Goal: Information Seeking & Learning: Learn about a topic

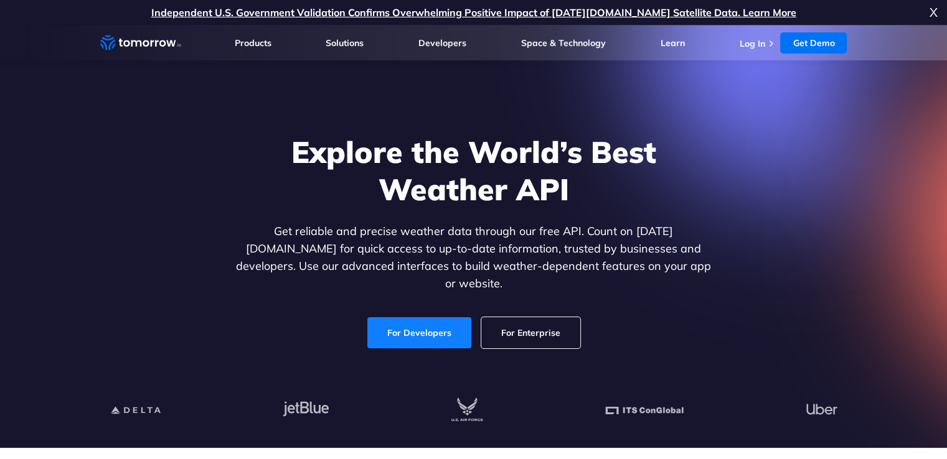
drag, startPoint x: 0, startPoint y: 0, endPoint x: 441, endPoint y: 319, distance: 544.6
click at [441, 319] on link "For Developers" at bounding box center [419, 332] width 104 height 31
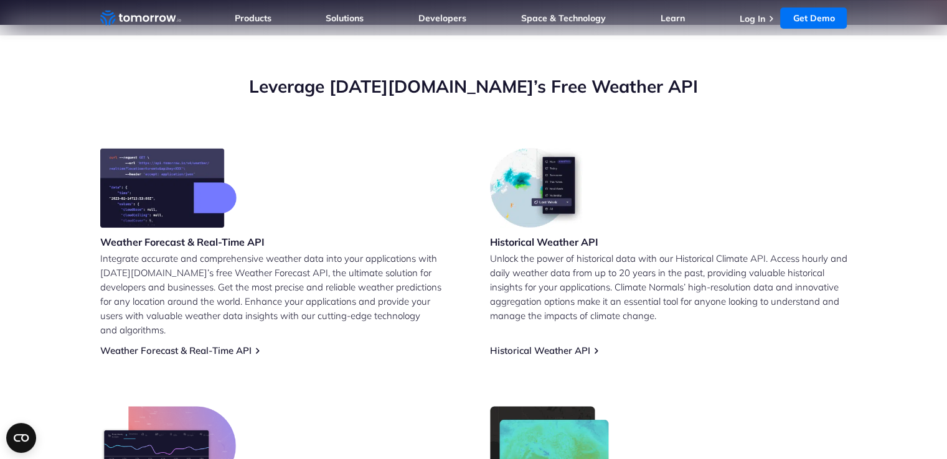
scroll to position [498, 0]
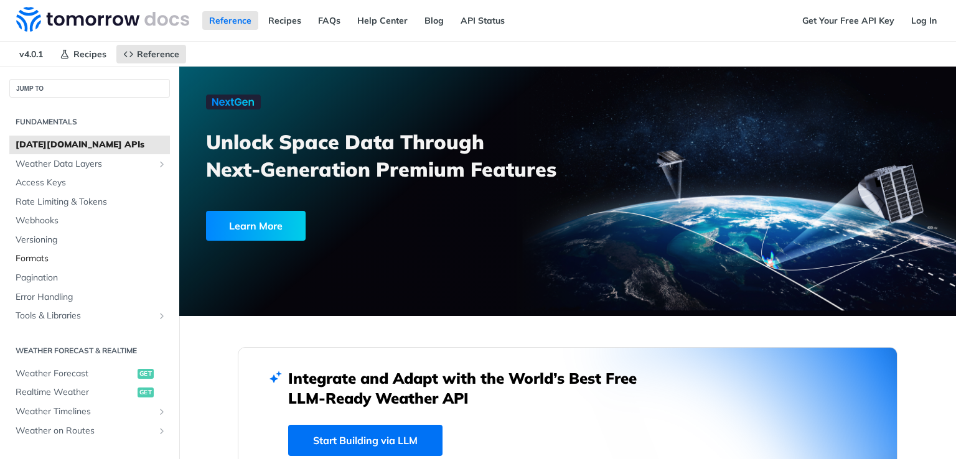
scroll to position [62, 0]
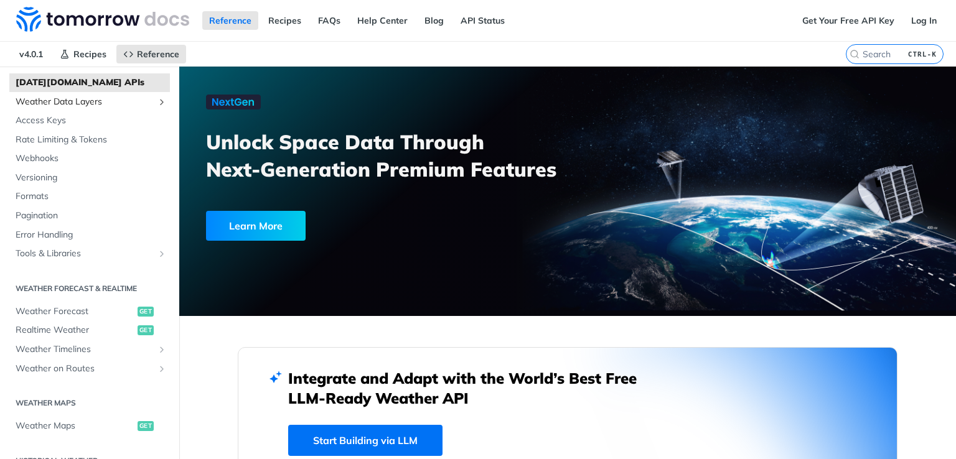
click at [147, 101] on link "Weather Data Layers" at bounding box center [89, 102] width 161 height 19
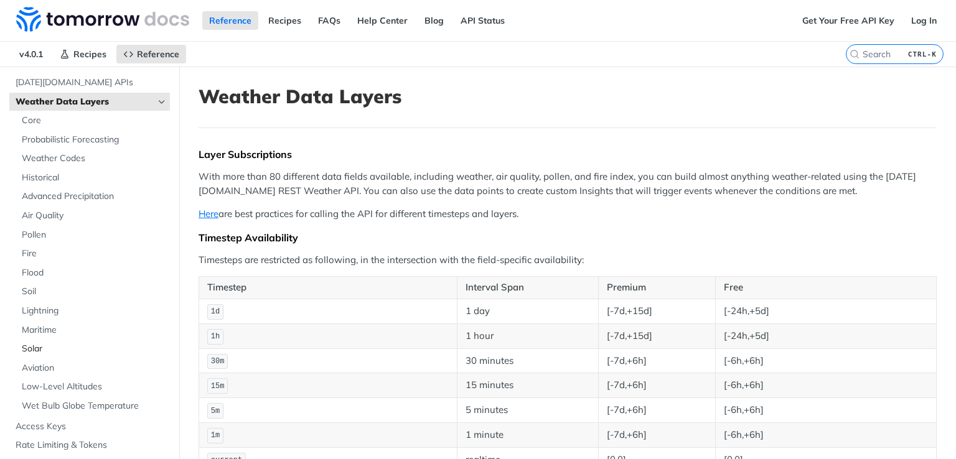
click at [39, 346] on span "Solar" at bounding box center [94, 349] width 145 height 12
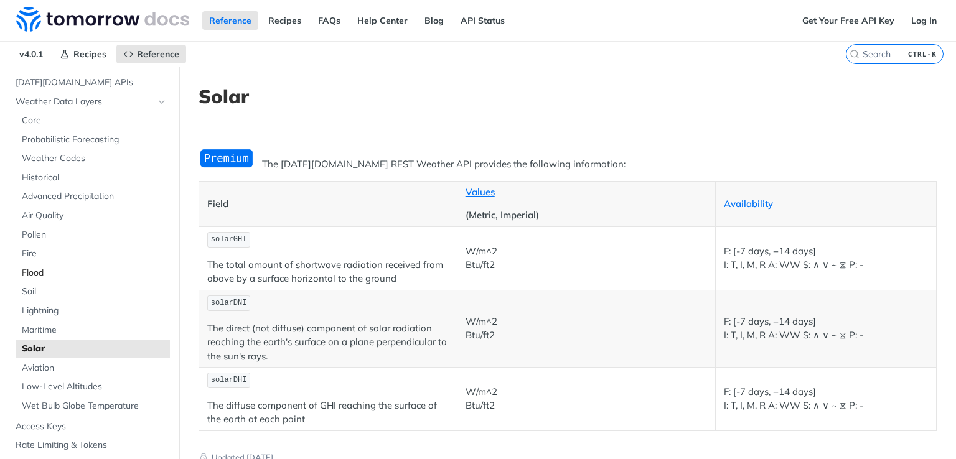
scroll to position [124, 0]
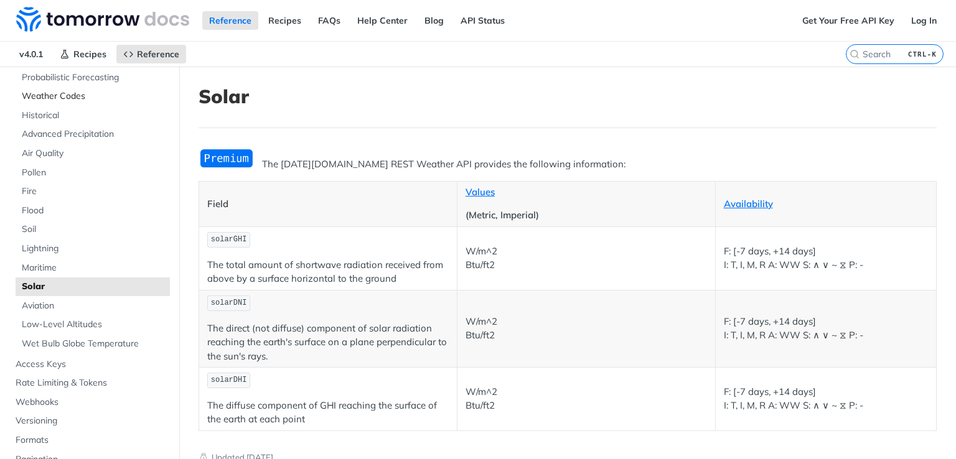
click at [65, 98] on span "Weather Codes" at bounding box center [94, 96] width 145 height 12
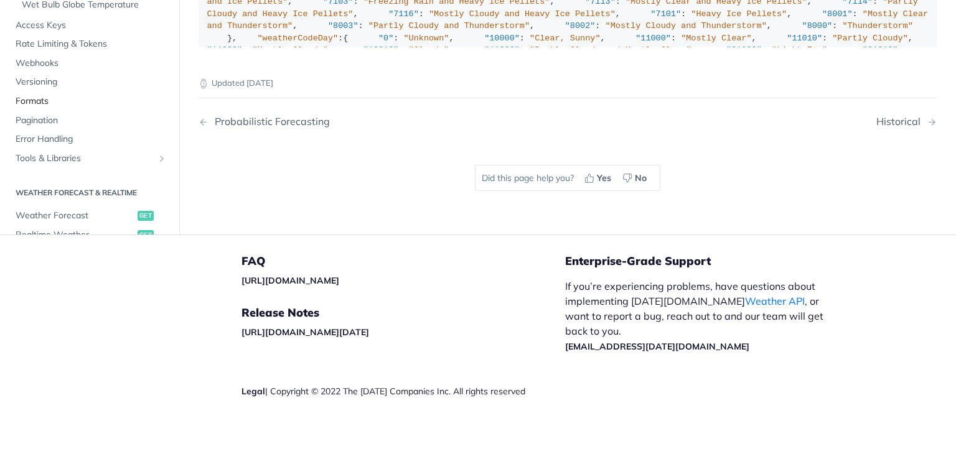
scroll to position [187, 0]
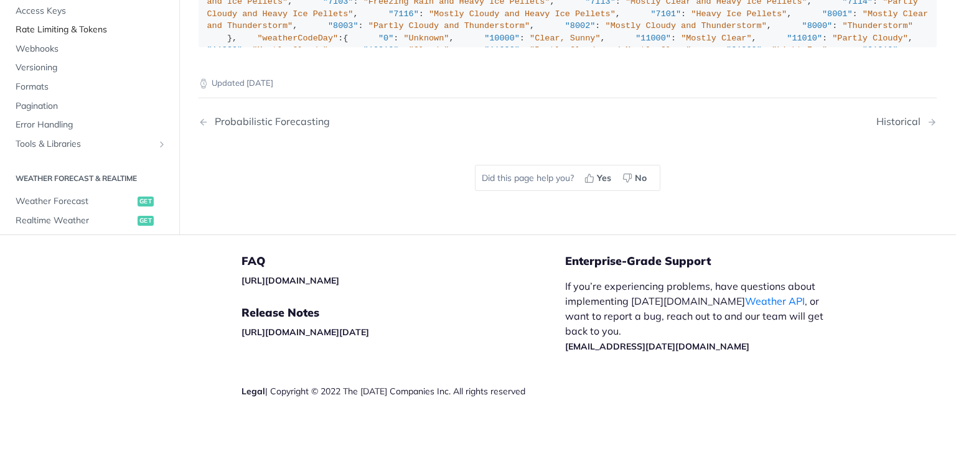
click at [87, 36] on span "Rate Limiting & Tokens" at bounding box center [91, 30] width 151 height 12
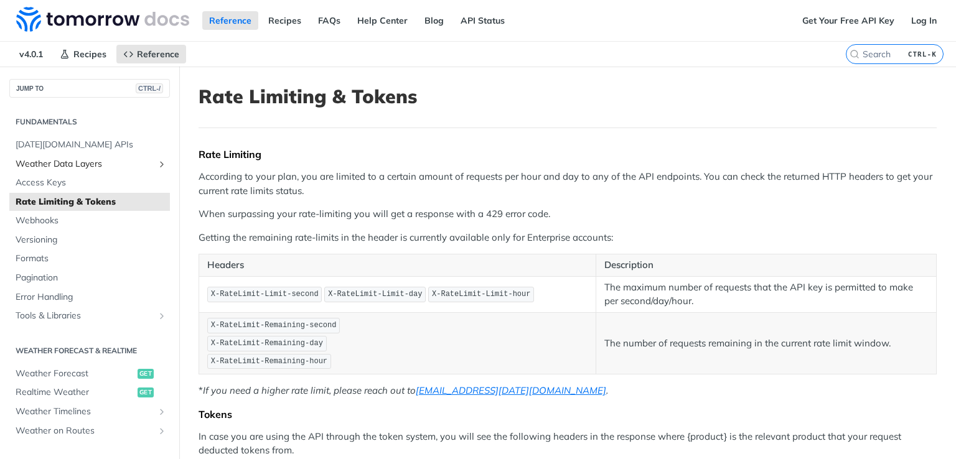
click at [157, 164] on icon "Show subpages for Weather Data Layers" at bounding box center [162, 164] width 10 height 10
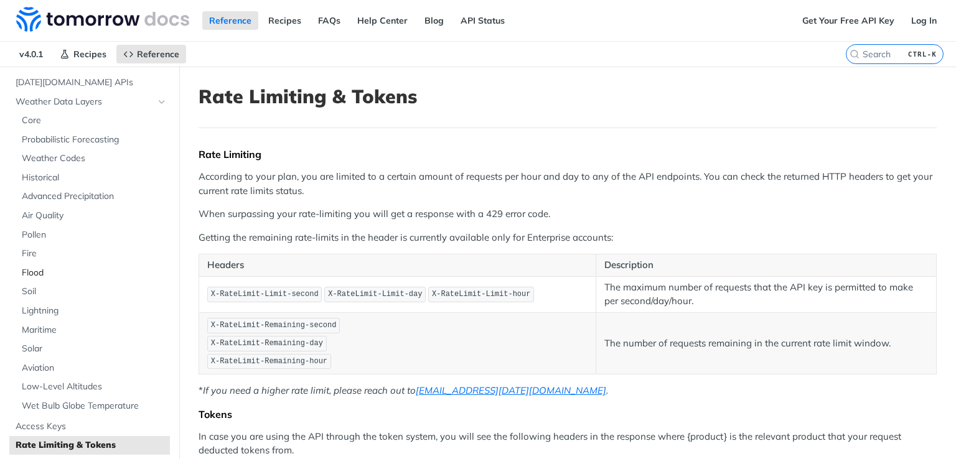
scroll to position [124, 0]
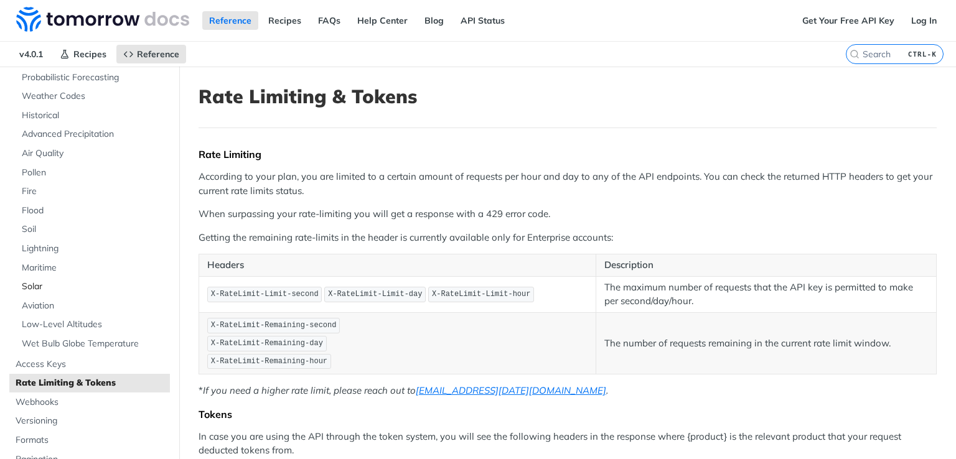
click at [35, 283] on span "Solar" at bounding box center [94, 287] width 145 height 12
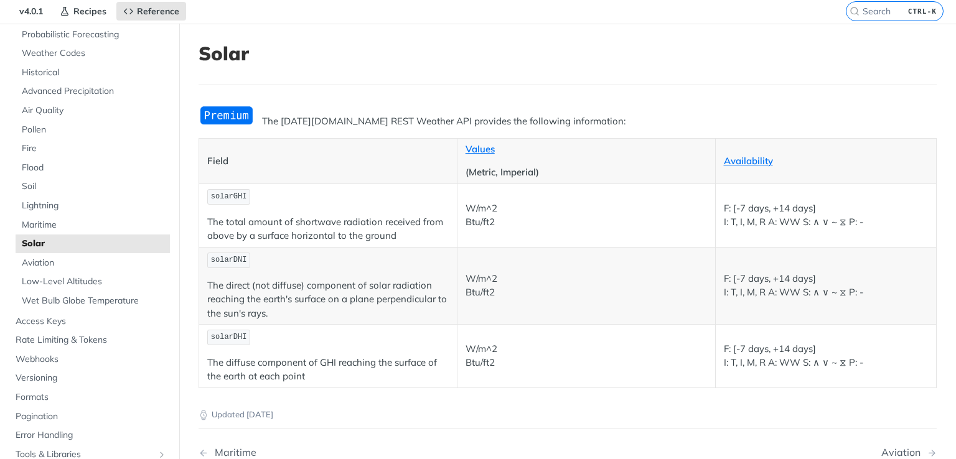
scroll to position [62, 0]
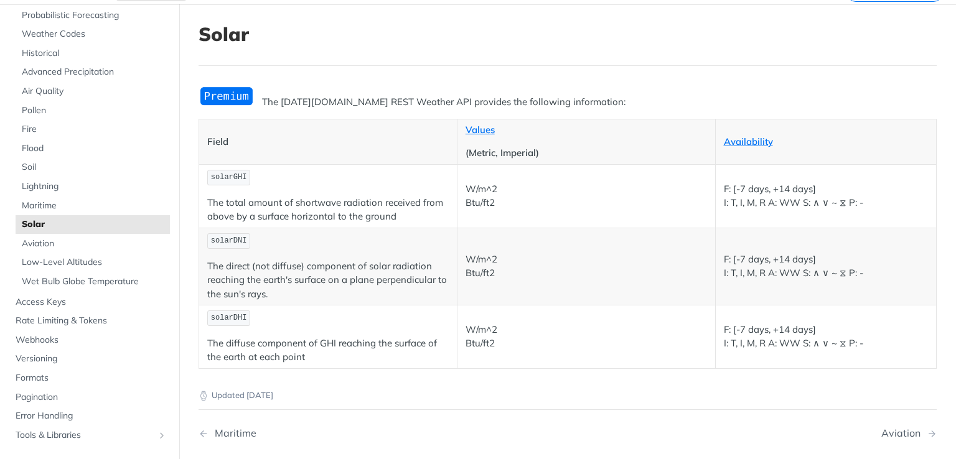
drag, startPoint x: 459, startPoint y: 236, endPoint x: 438, endPoint y: 233, distance: 21.9
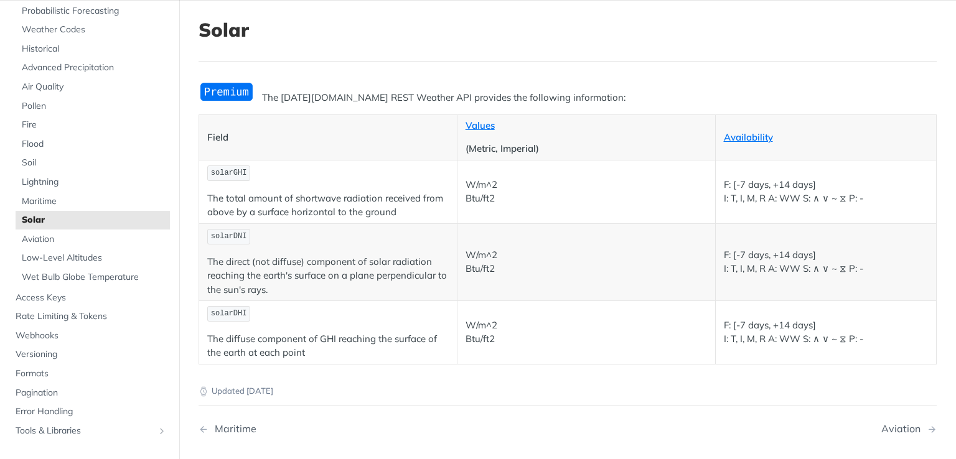
scroll to position [0, 0]
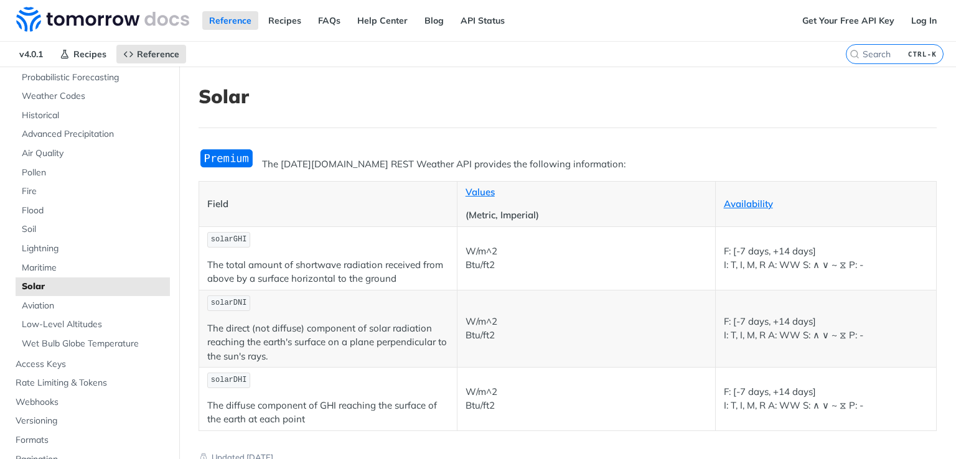
click at [234, 156] on img "Expand image" at bounding box center [227, 158] width 56 height 21
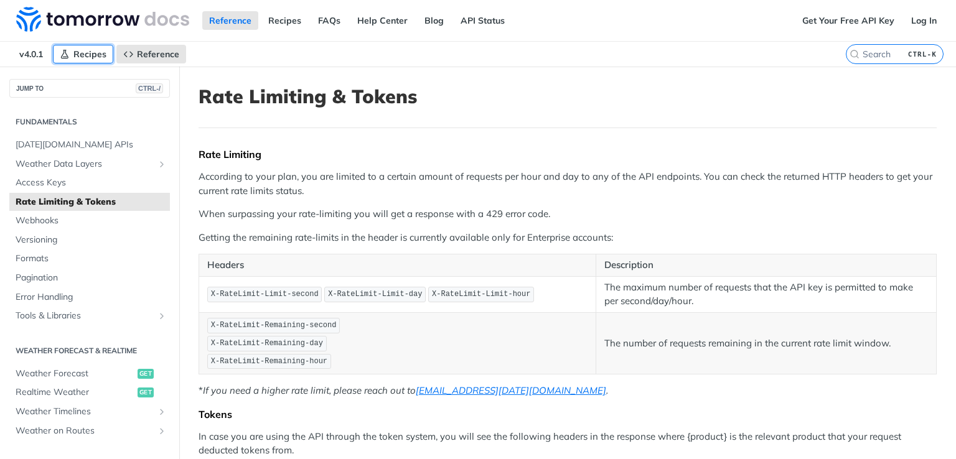
click at [80, 58] on span "Recipes" at bounding box center [89, 54] width 33 height 11
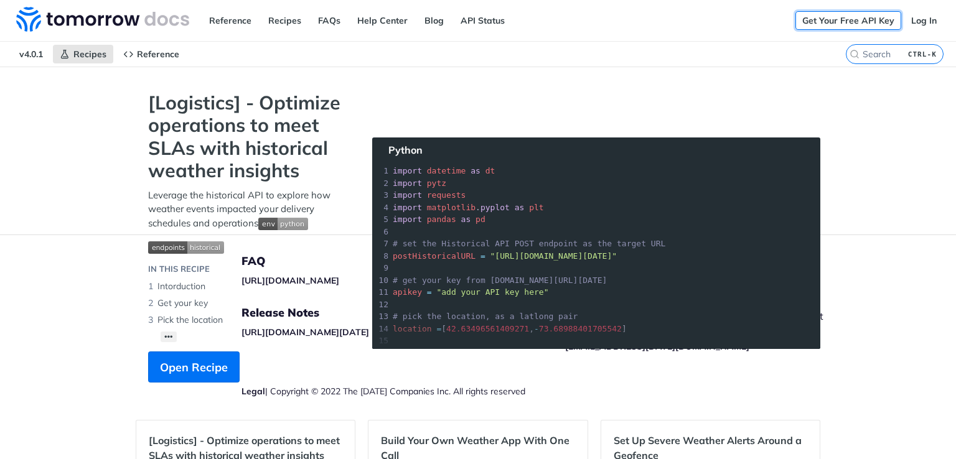
click at [842, 21] on link "Get Your Free API Key" at bounding box center [848, 20] width 106 height 19
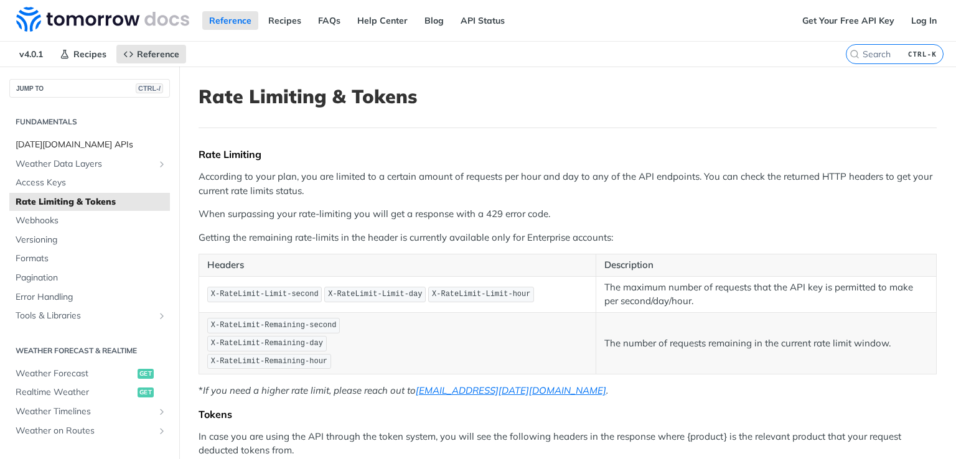
click at [57, 145] on span "[DATE][DOMAIN_NAME] APIs" at bounding box center [91, 145] width 151 height 12
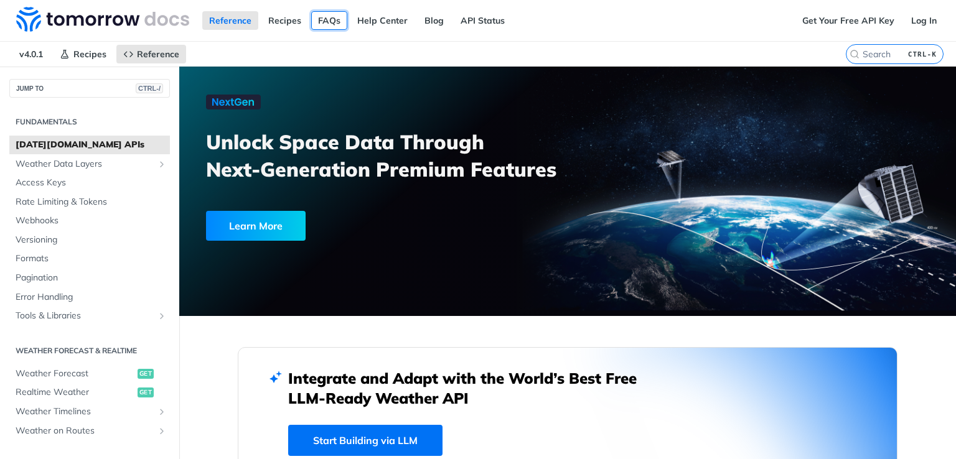
click at [317, 24] on link "FAQs" at bounding box center [329, 20] width 36 height 19
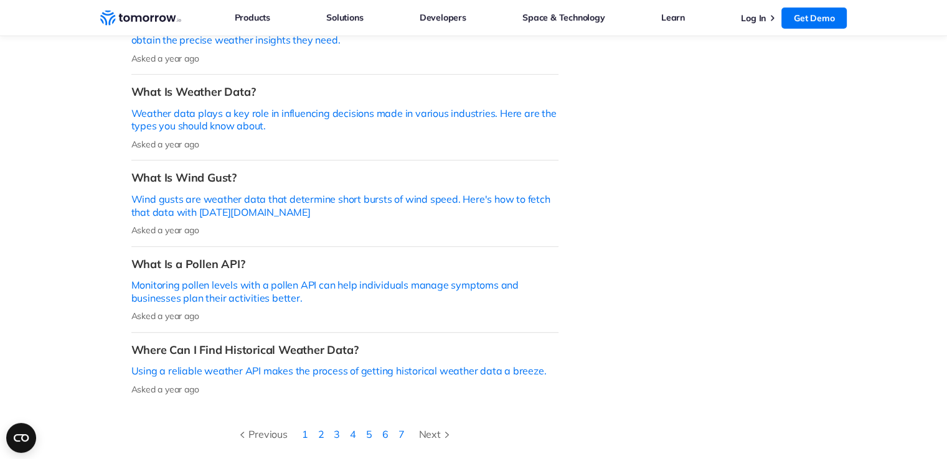
scroll to position [560, 0]
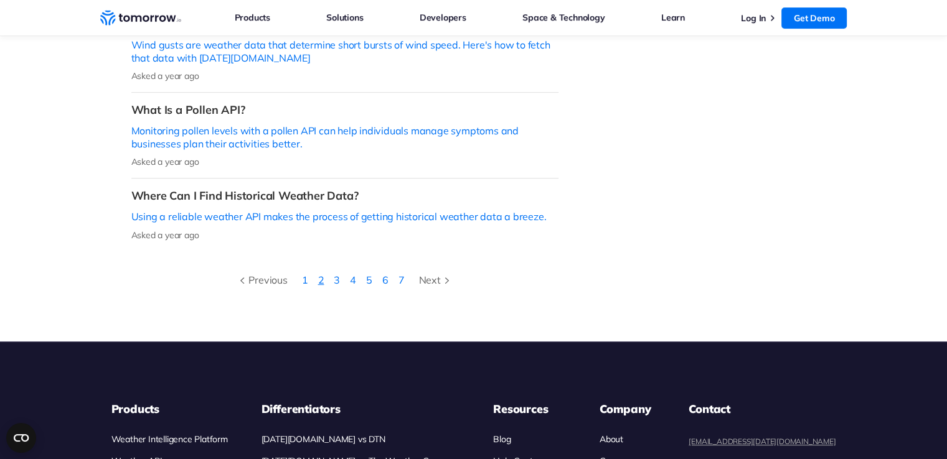
click at [322, 274] on link "2" at bounding box center [321, 280] width 6 height 12
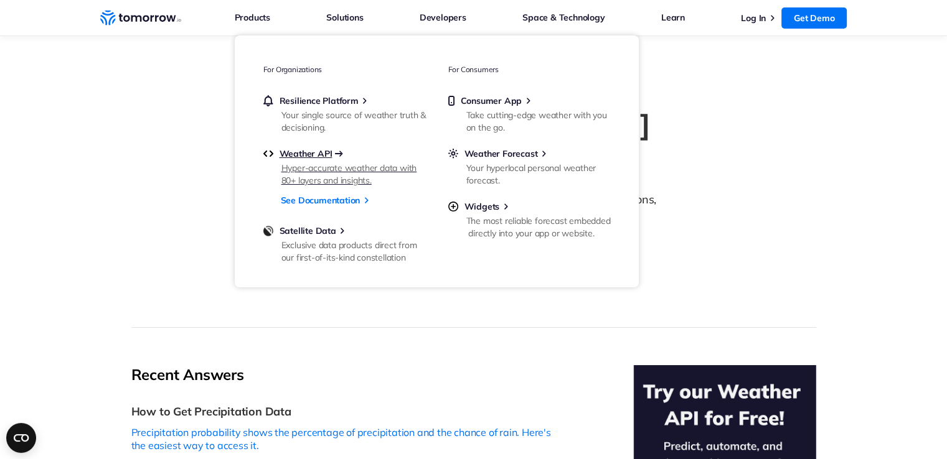
click at [322, 149] on span "Weather API" at bounding box center [305, 153] width 53 height 11
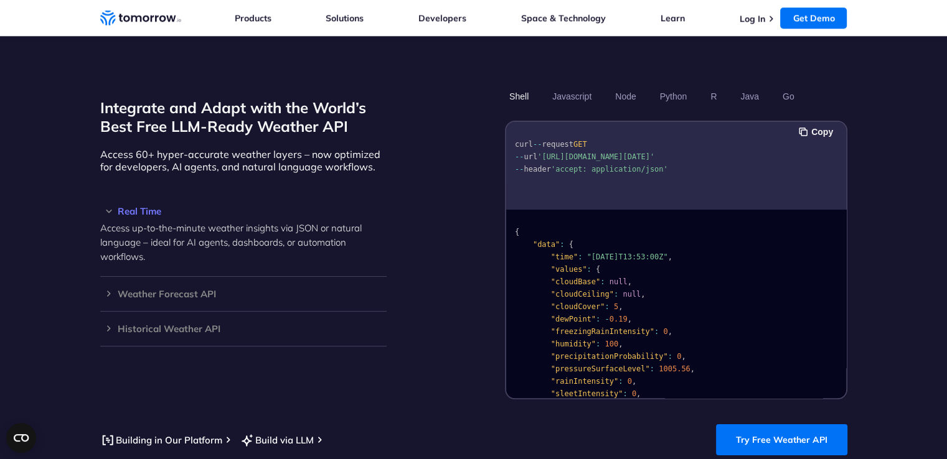
scroll to position [1058, 0]
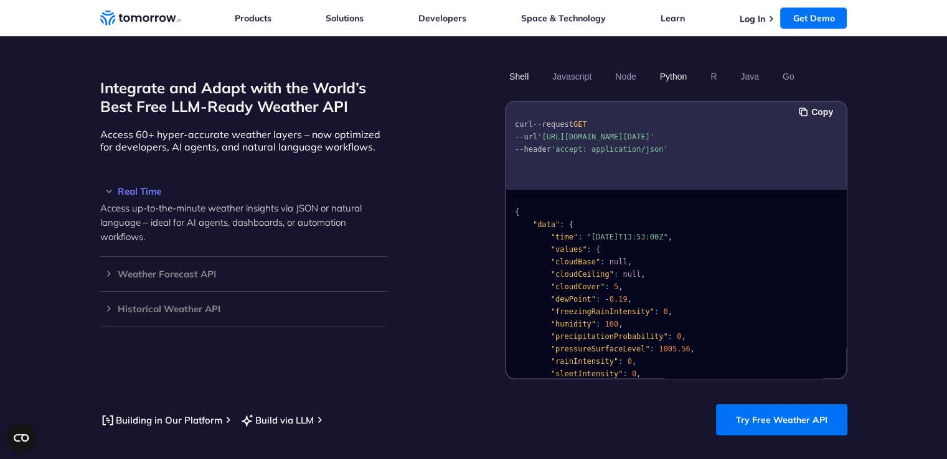
click at [680, 66] on button "Python" at bounding box center [673, 76] width 36 height 21
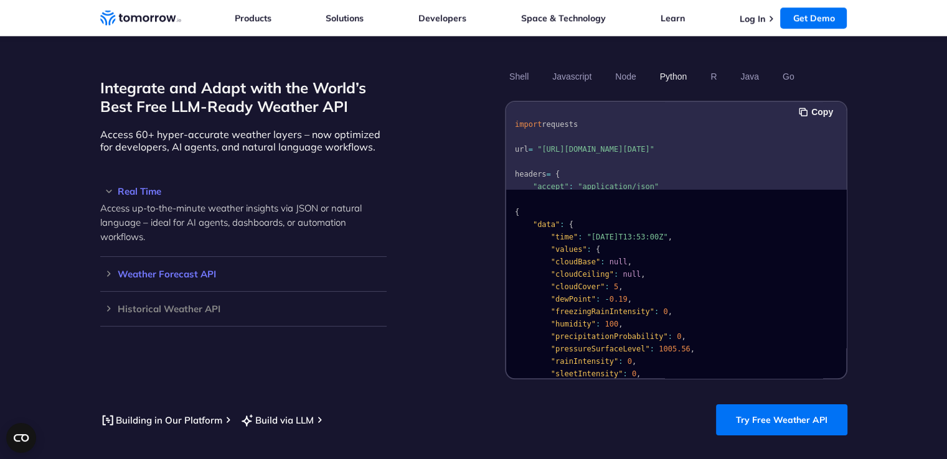
click at [202, 269] on h3 "Weather Forecast API" at bounding box center [243, 273] width 286 height 9
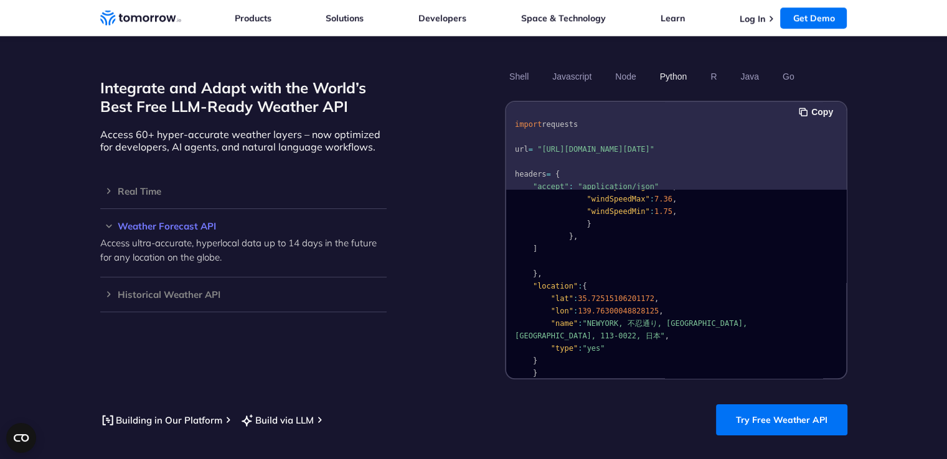
scroll to position [1658, 0]
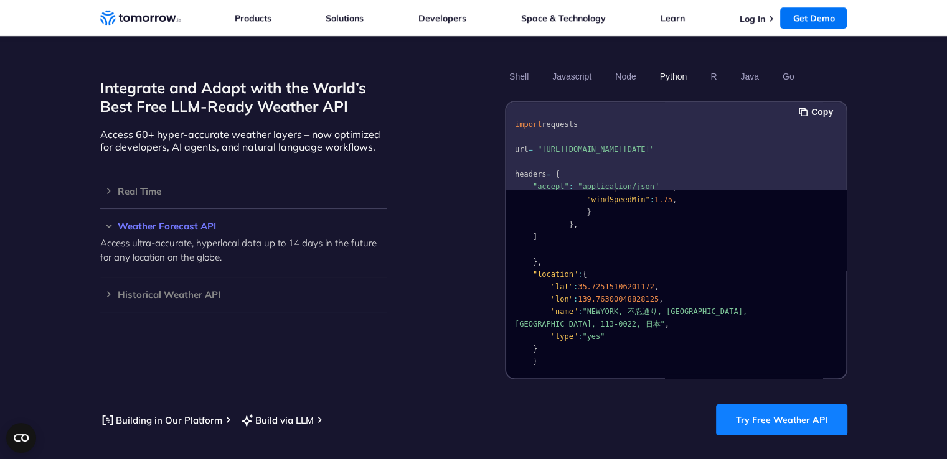
click at [809, 411] on link "Try Free Weather API" at bounding box center [781, 420] width 131 height 31
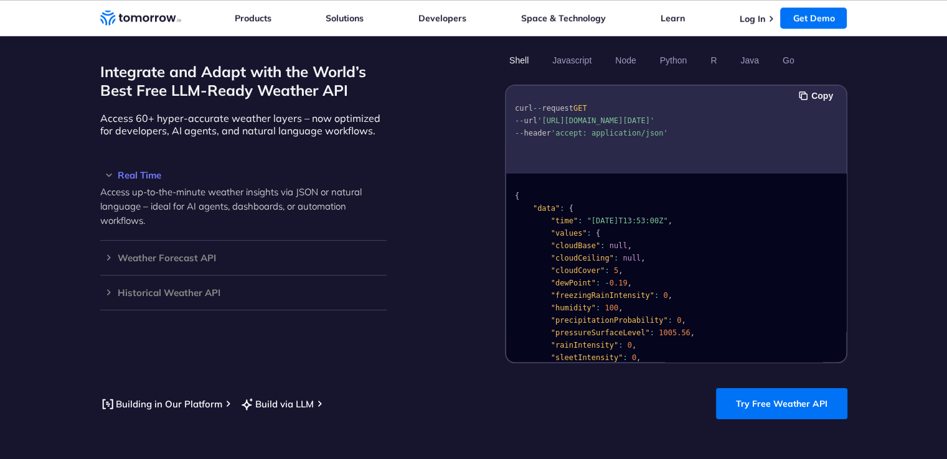
scroll to position [1058, 0]
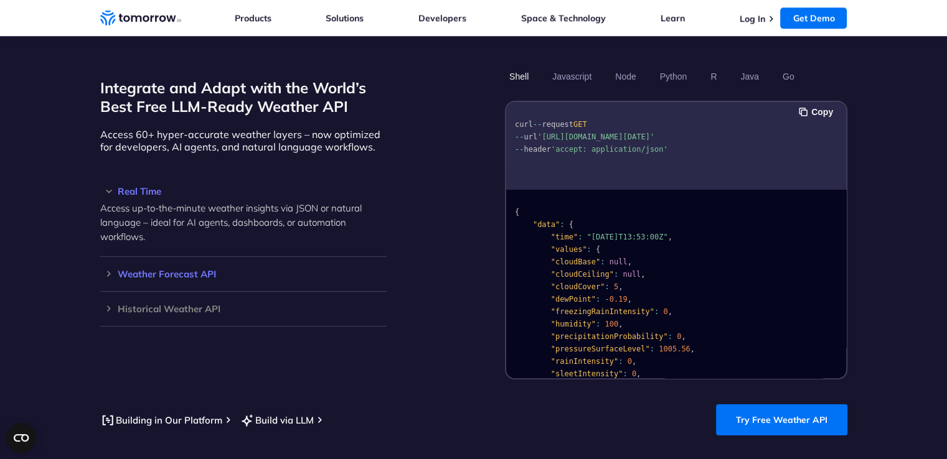
click at [159, 269] on h3 "Weather Forecast API" at bounding box center [243, 273] width 286 height 9
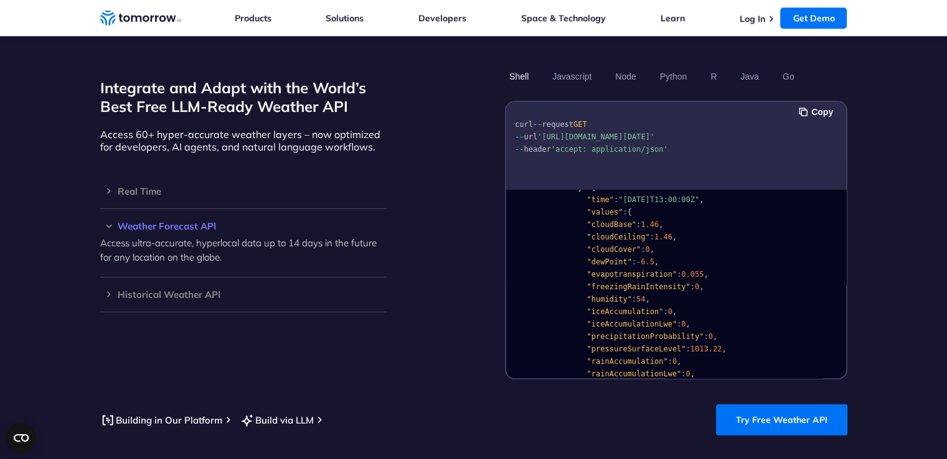
scroll to position [0, 0]
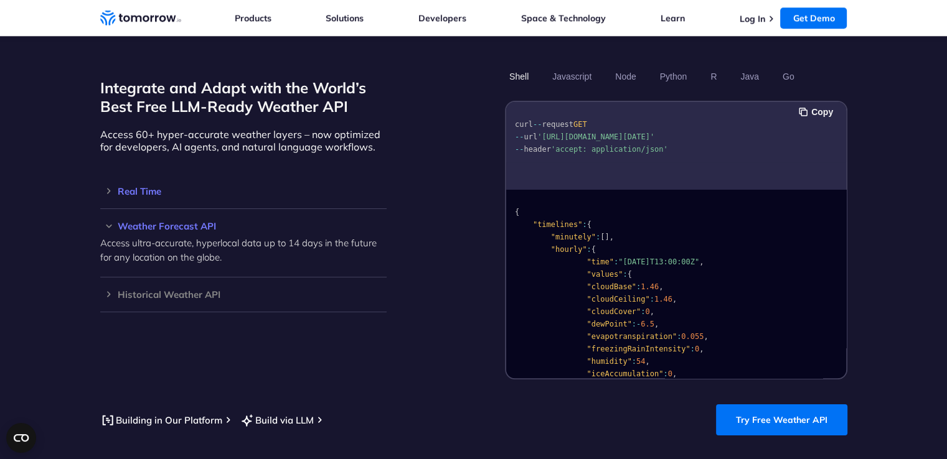
click at [172, 174] on div "Real Time Access up-to-the-minute weather insights via JSON or natural language…" at bounding box center [243, 191] width 286 height 35
click at [169, 174] on div "Real Time Access up-to-the-minute weather insights via JSON or natural language…" at bounding box center [243, 191] width 286 height 35
click at [151, 187] on h3 "Real Time" at bounding box center [243, 191] width 286 height 9
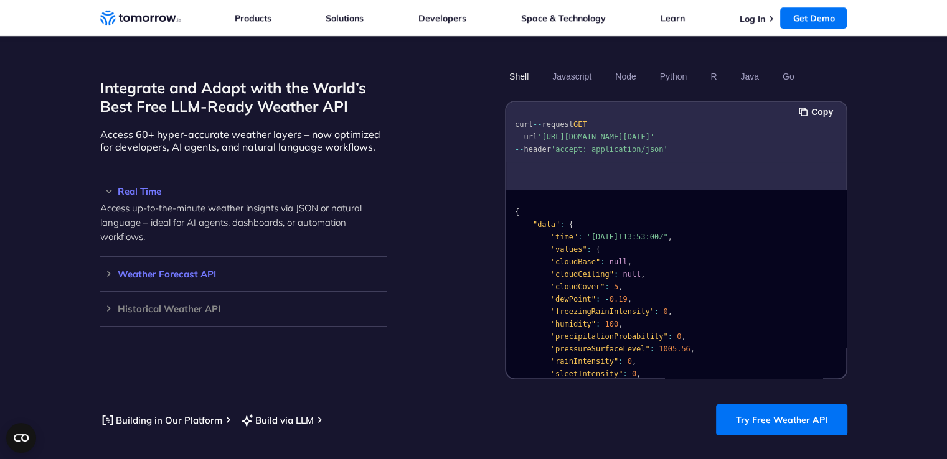
click at [154, 269] on h3 "Weather Forecast API" at bounding box center [243, 273] width 286 height 9
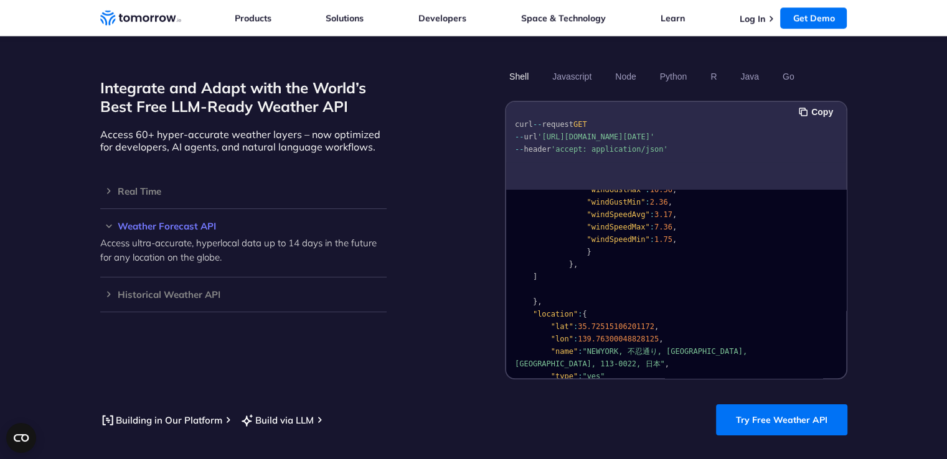
scroll to position [1658, 0]
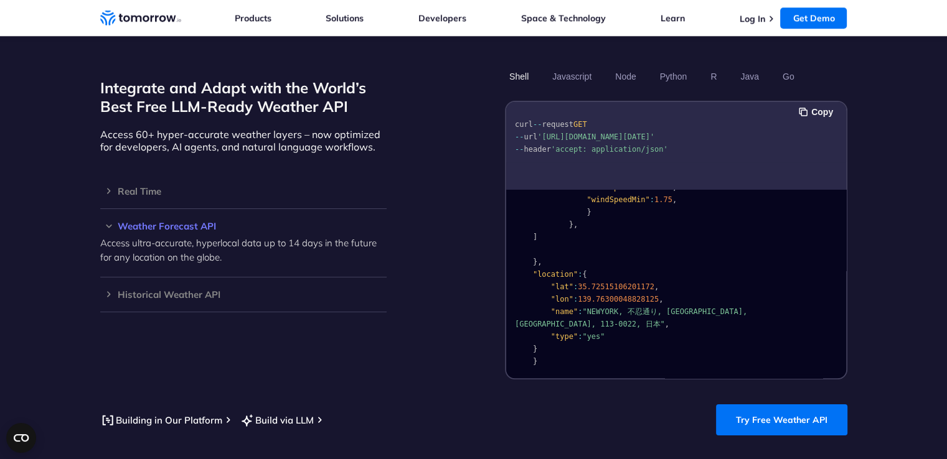
click at [641, 307] on span ""NEWYORK, 不忍通り, [GEOGRAPHIC_DATA], [GEOGRAPHIC_DATA], 113-0022, 日本"" at bounding box center [633, 317] width 236 height 21
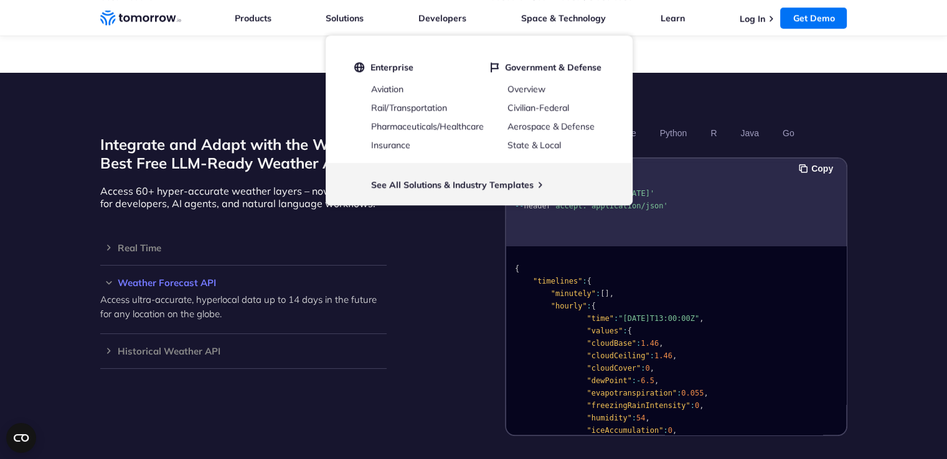
scroll to position [996, 0]
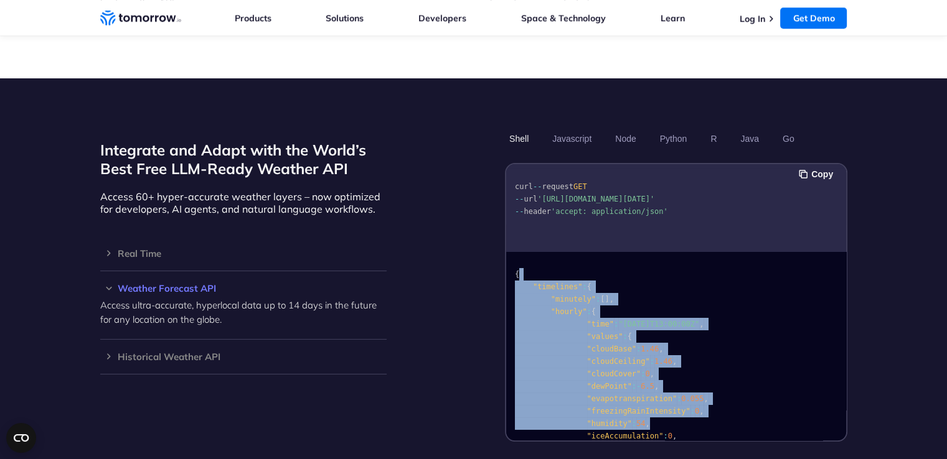
drag, startPoint x: 529, startPoint y: 252, endPoint x: 710, endPoint y: 396, distance: 231.6
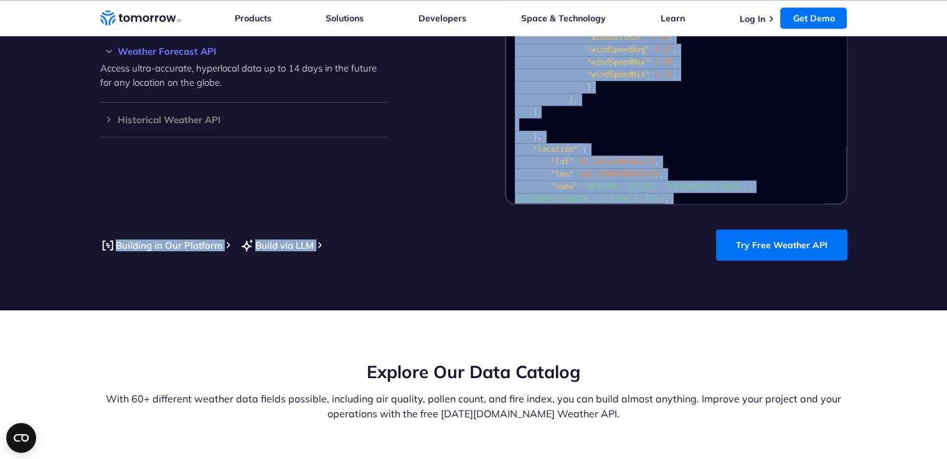
scroll to position [1658, 0]
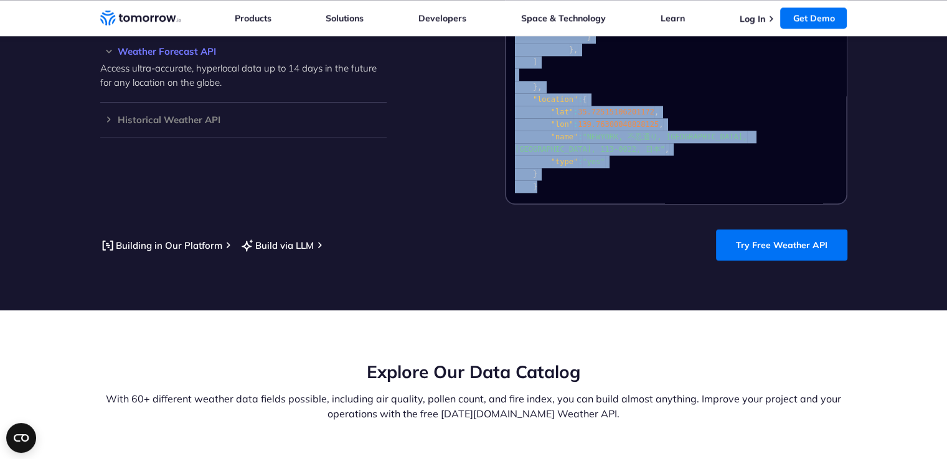
drag, startPoint x: 512, startPoint y: 240, endPoint x: 735, endPoint y: 175, distance: 232.6
click at [735, 175] on div "{ "timelines" : { "minutely" : [ ] , "hourly" : { "time" : "2023-02-14T13:00:00…" at bounding box center [676, 109] width 340 height 189
copy code "{ "timelines" : { "minutely" : [ ] , "hourly" : { "time" : "2023-02-14T13:00:00…"
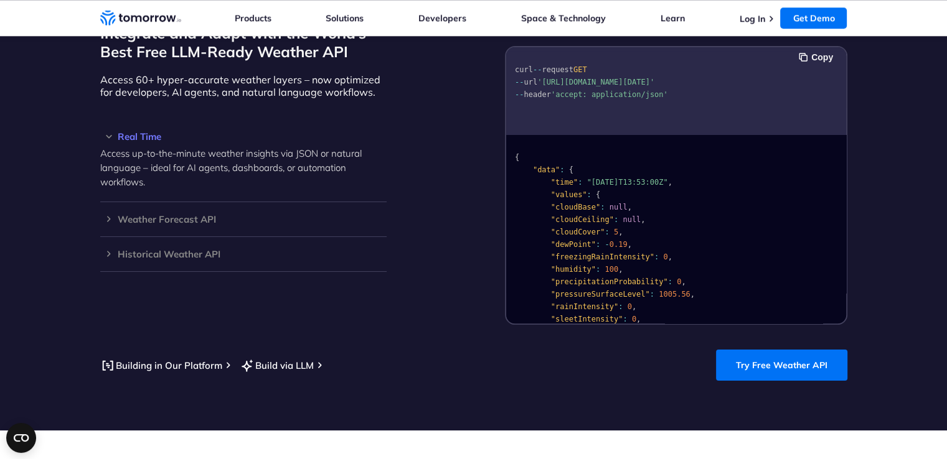
scroll to position [1120, 0]
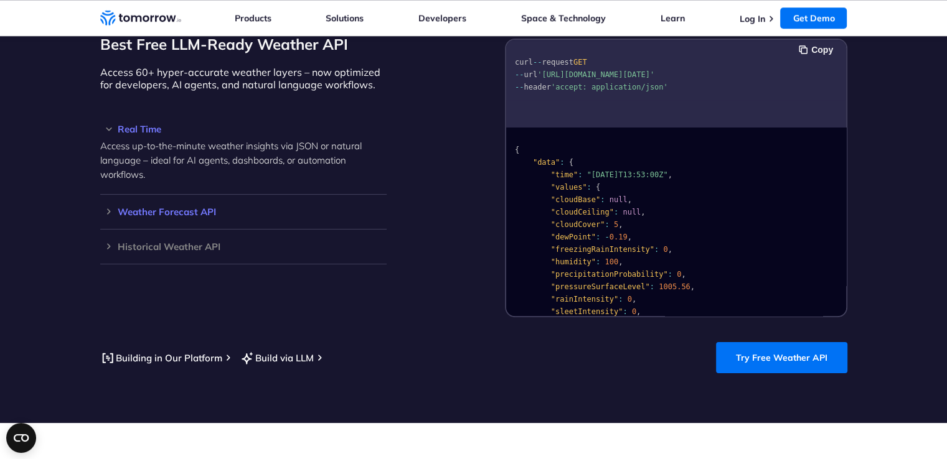
click at [180, 207] on h3 "Weather Forecast API" at bounding box center [243, 211] width 286 height 9
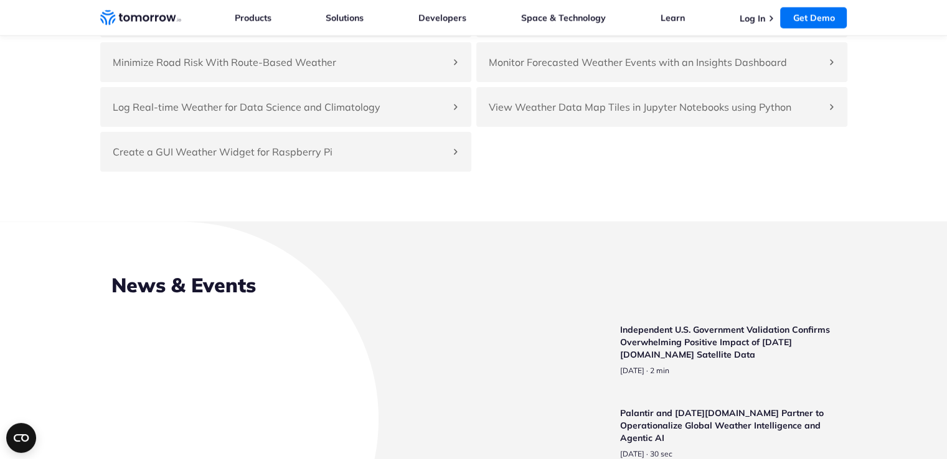
scroll to position [2925, 0]
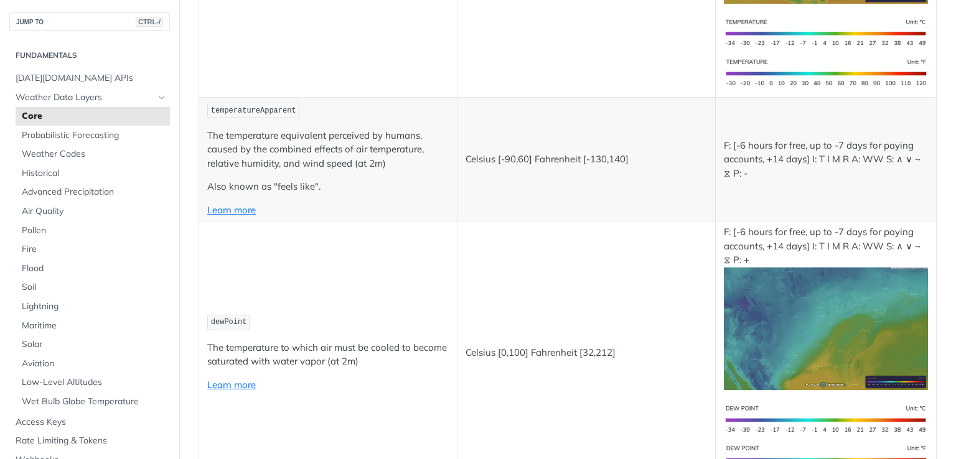
scroll to position [373, 0]
